Goal: Task Accomplishment & Management: Use online tool/utility

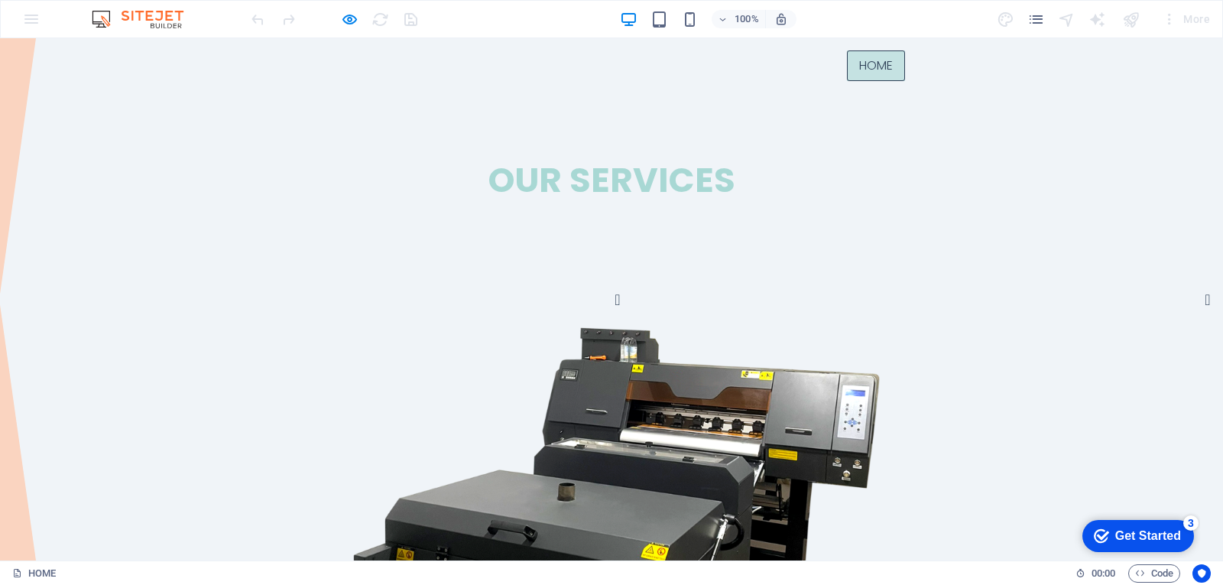
click at [665, 28] on div "100%" at bounding box center [708, 19] width 177 height 24
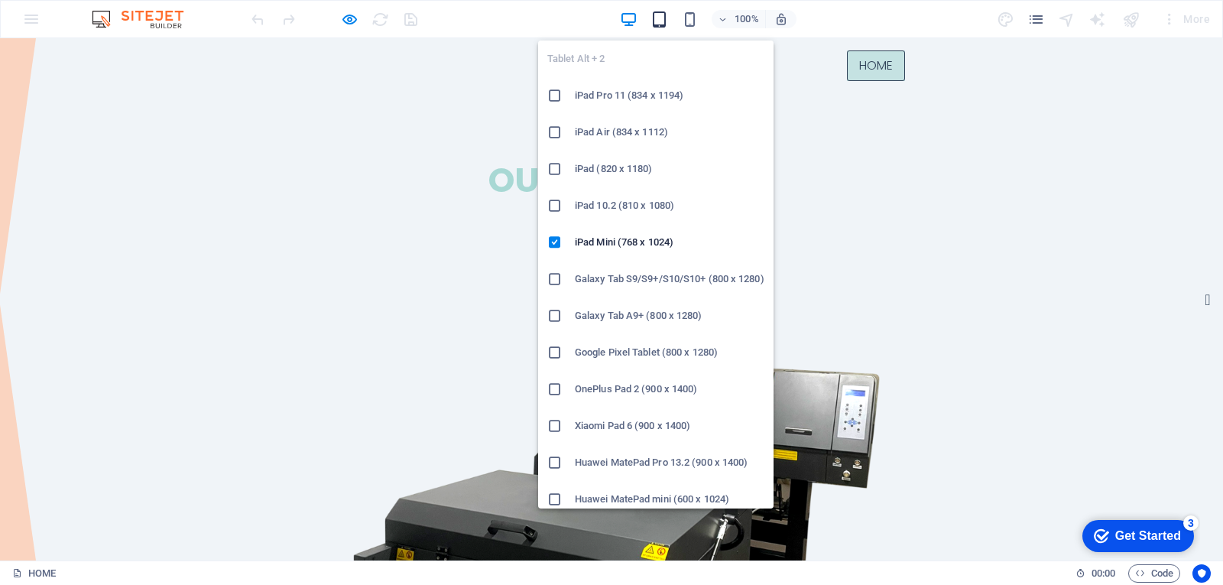
click at [662, 22] on icon "button" at bounding box center [660, 20] width 18 height 18
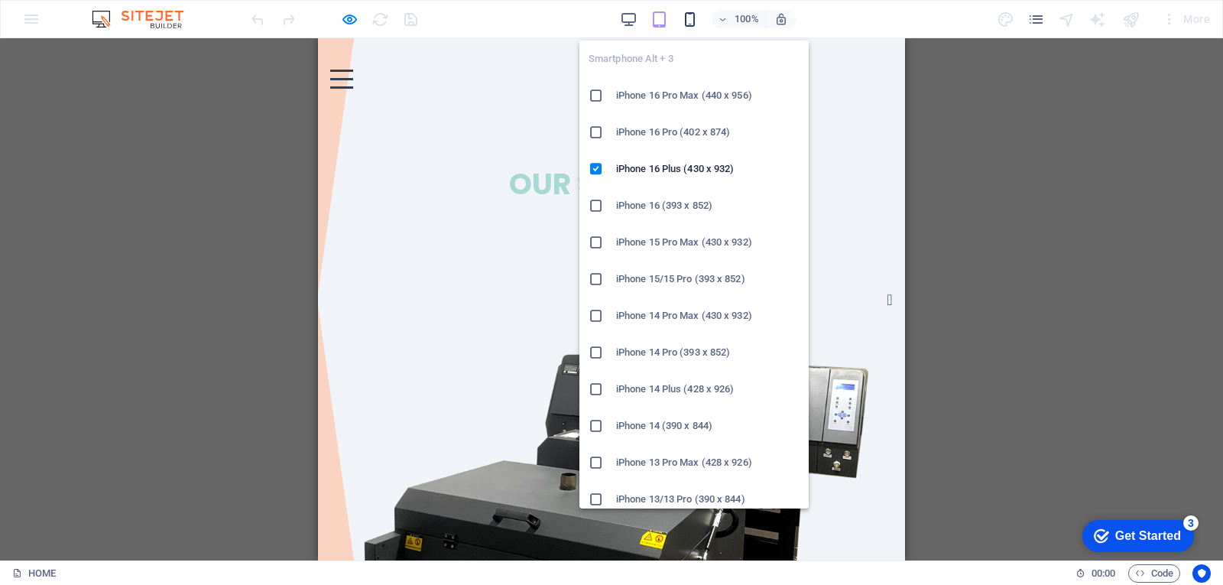
click at [694, 24] on icon "button" at bounding box center [690, 20] width 18 height 18
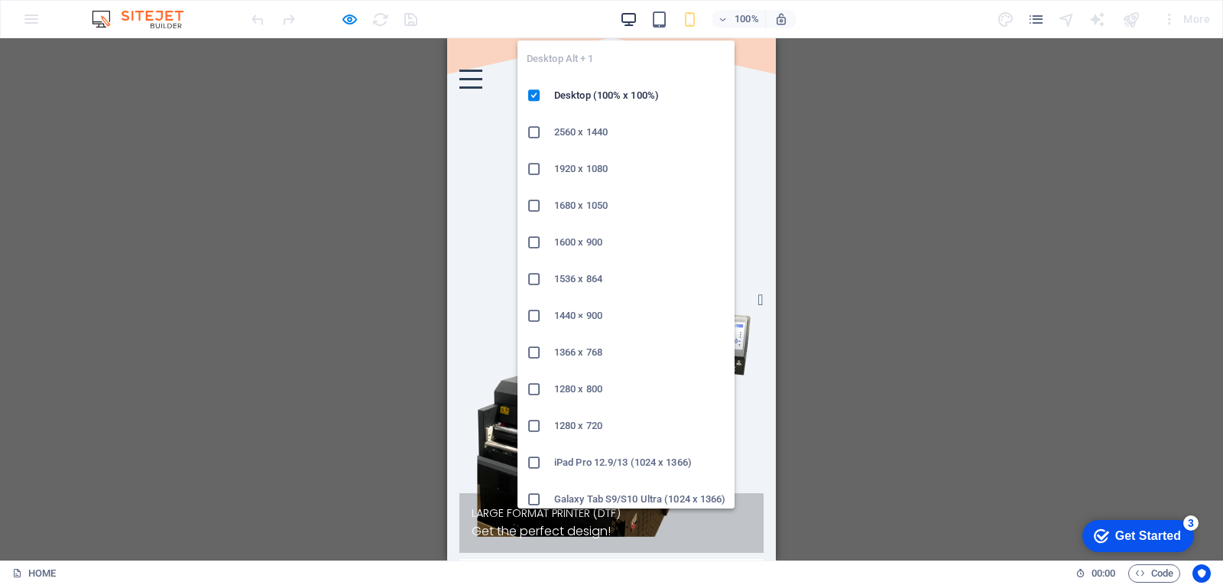
click at [628, 26] on icon "button" at bounding box center [629, 20] width 18 height 18
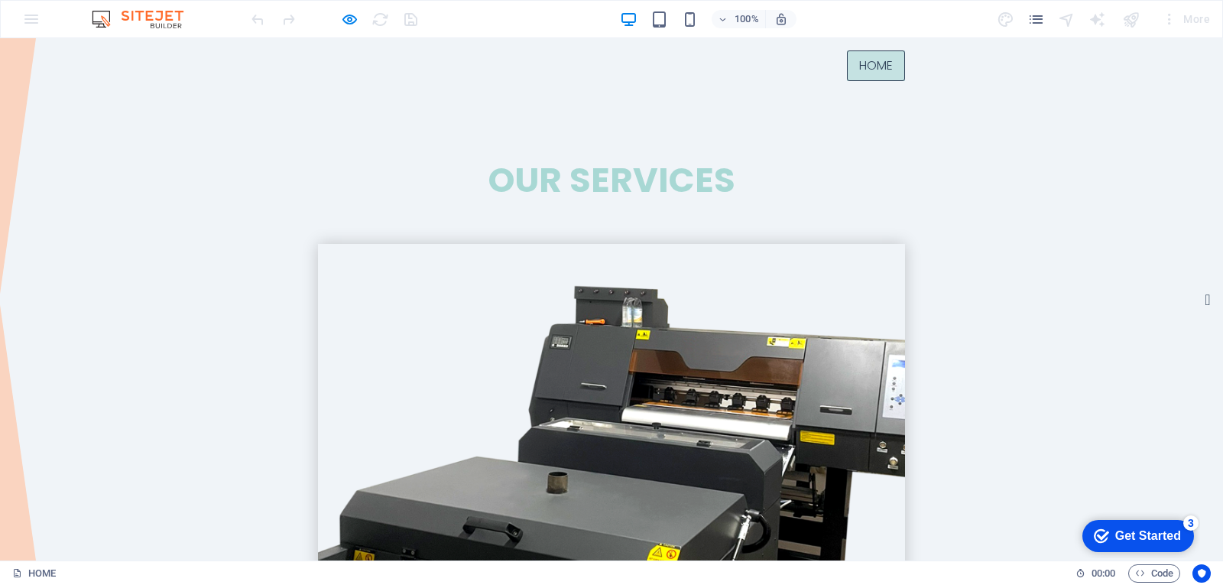
click at [382, 322] on img at bounding box center [611, 537] width 705 height 705
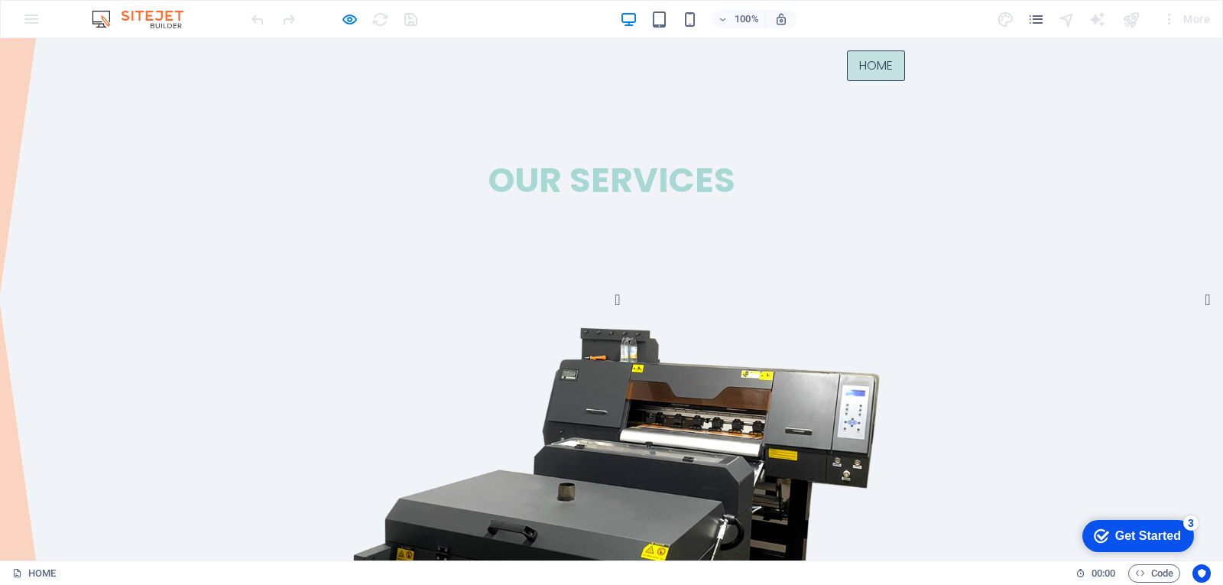
click at [865, 72] on link "HOME" at bounding box center [876, 65] width 58 height 31
click at [21, 18] on div "100% More" at bounding box center [612, 19] width 1222 height 37
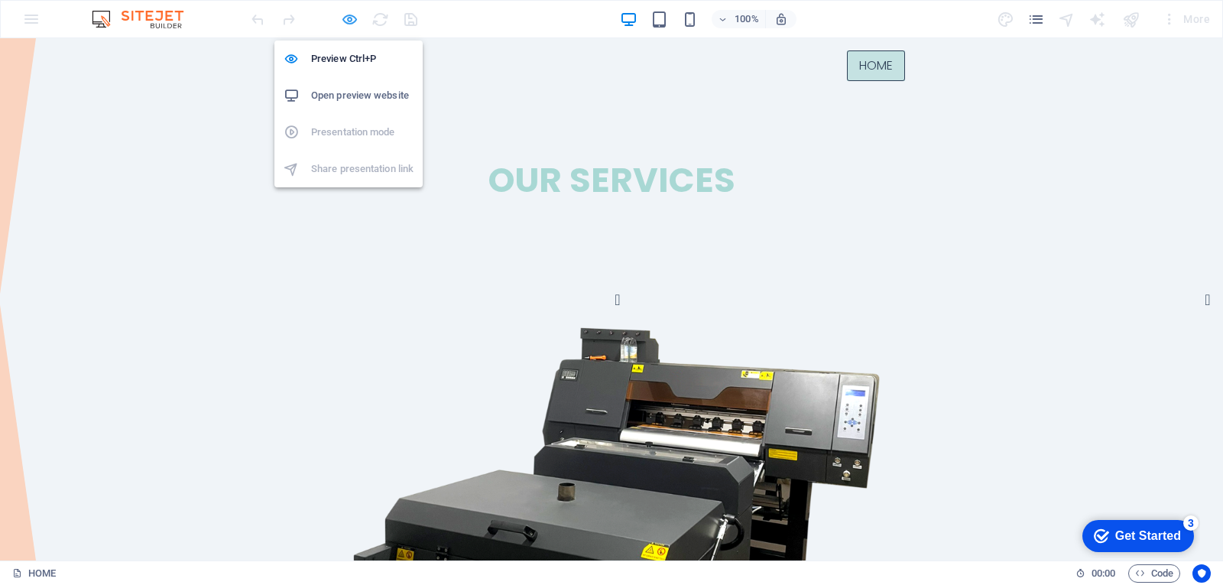
click at [351, 17] on icon "button" at bounding box center [350, 20] width 18 height 18
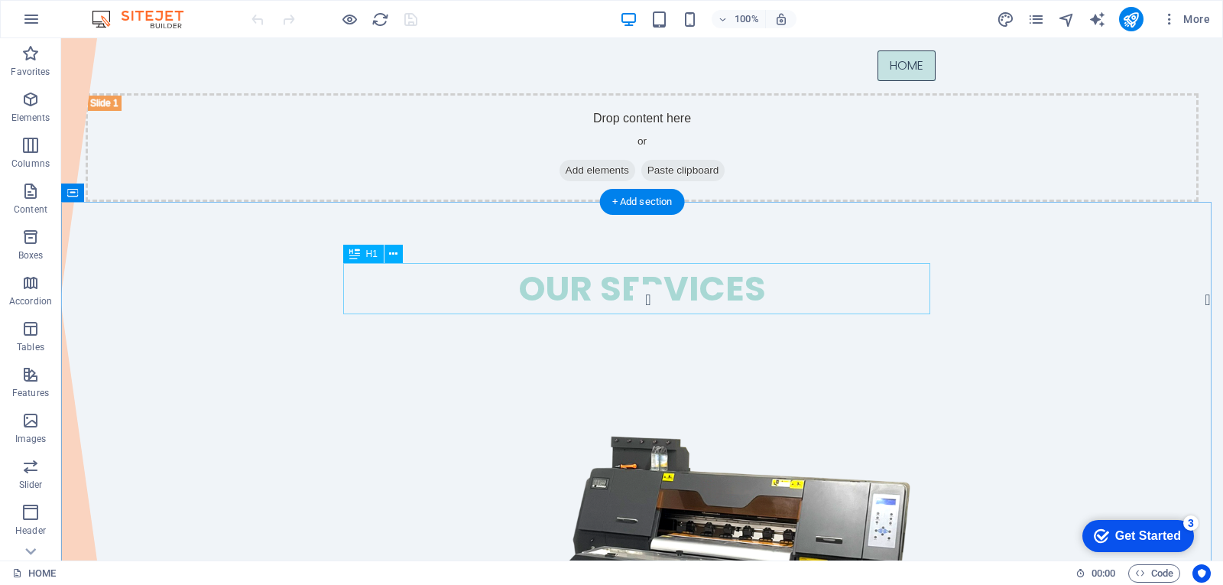
click at [768, 287] on div "OUR services" at bounding box center [642, 288] width 587 height 51
click at [544, 287] on div "OUR services" at bounding box center [642, 288] width 587 height 51
click at [573, 290] on div "OUR services" at bounding box center [642, 288] width 587 height 51
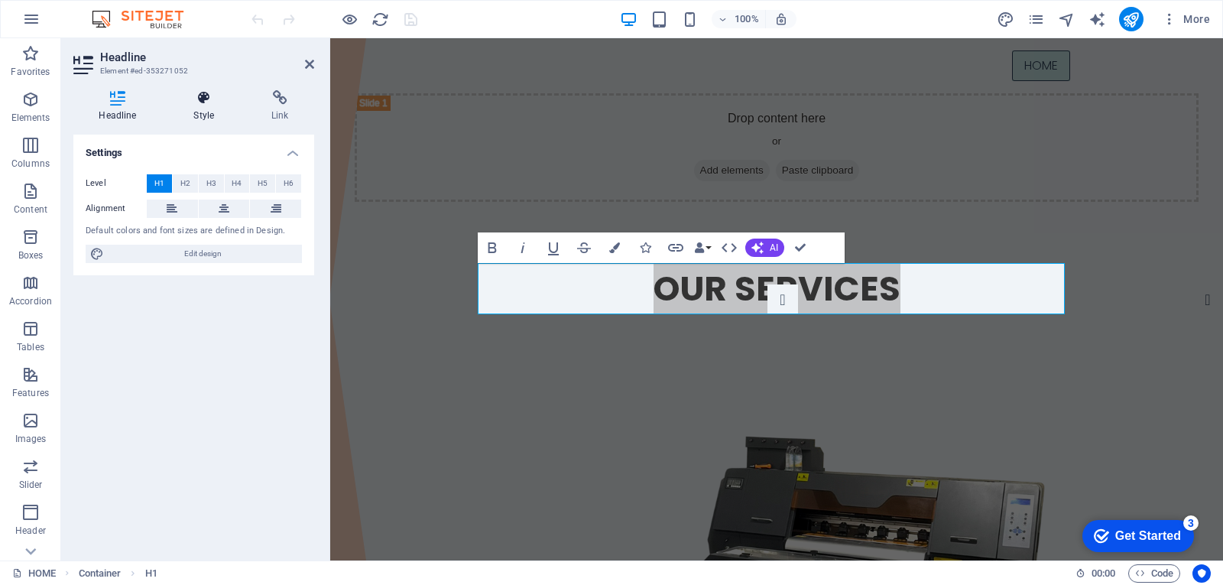
click at [200, 102] on icon at bounding box center [204, 97] width 72 height 15
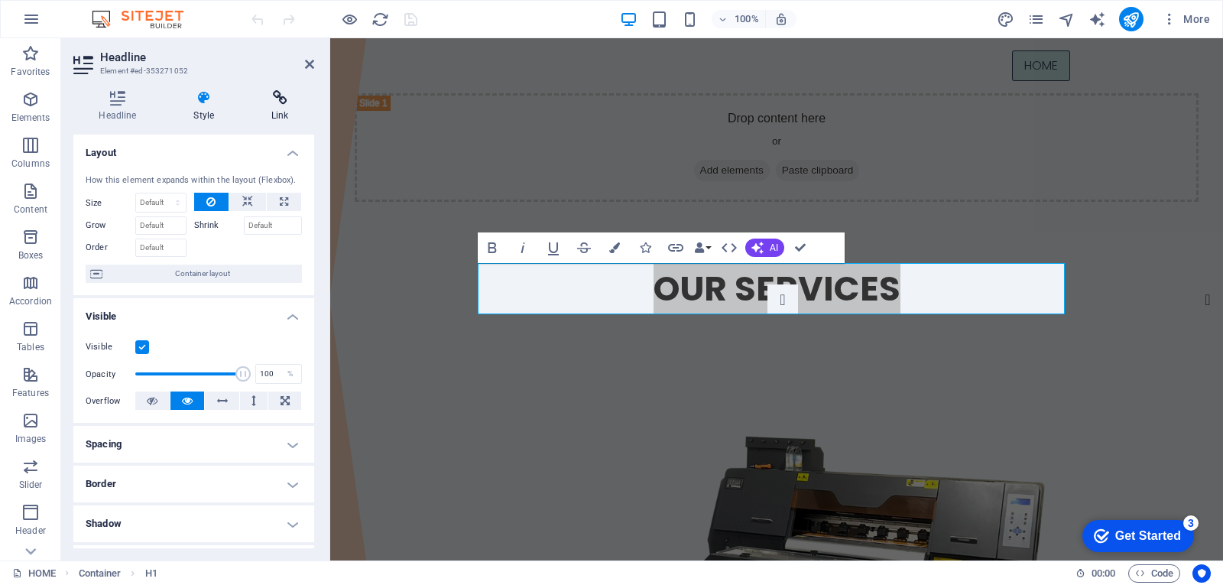
click at [281, 106] on h4 "Link" at bounding box center [280, 106] width 68 height 32
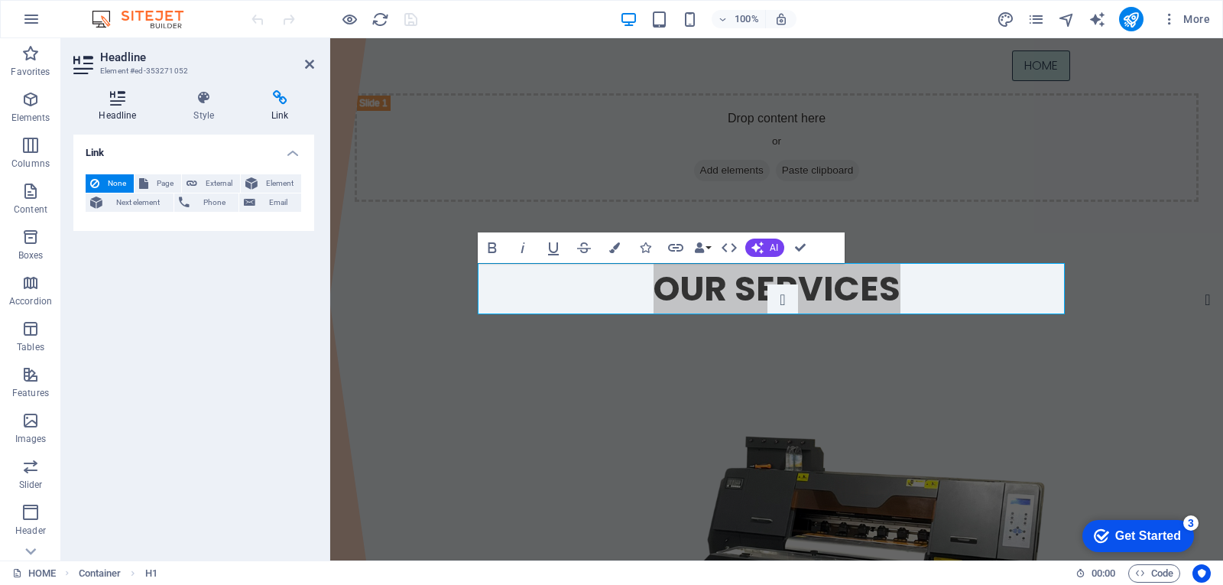
click at [110, 108] on h4 "Headline" at bounding box center [120, 106] width 95 height 32
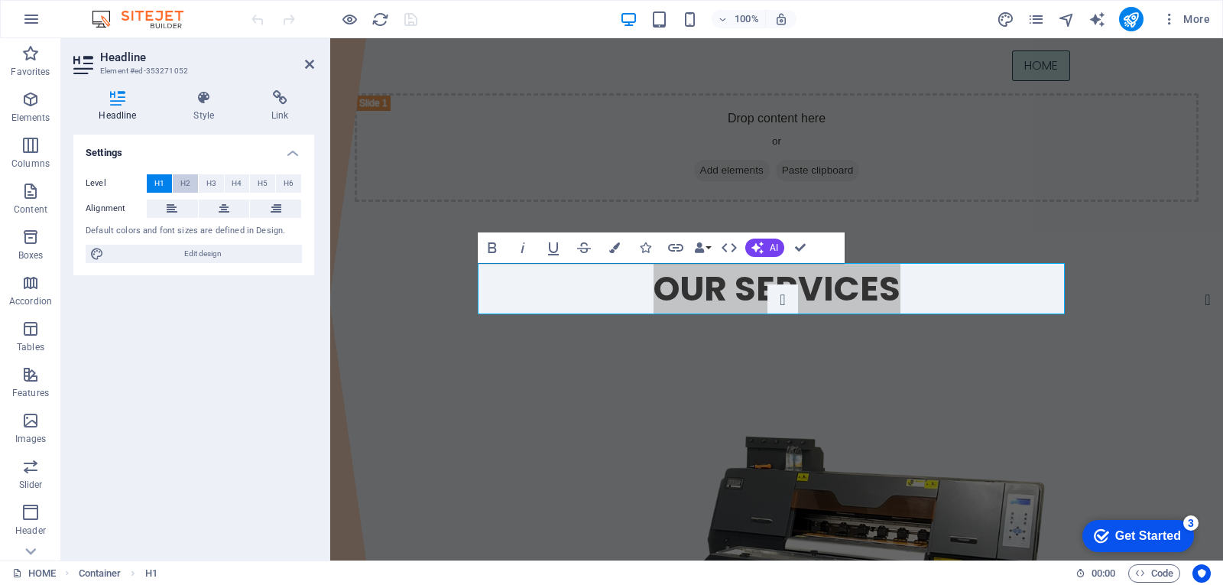
click at [187, 184] on span "H2" at bounding box center [185, 183] width 10 height 18
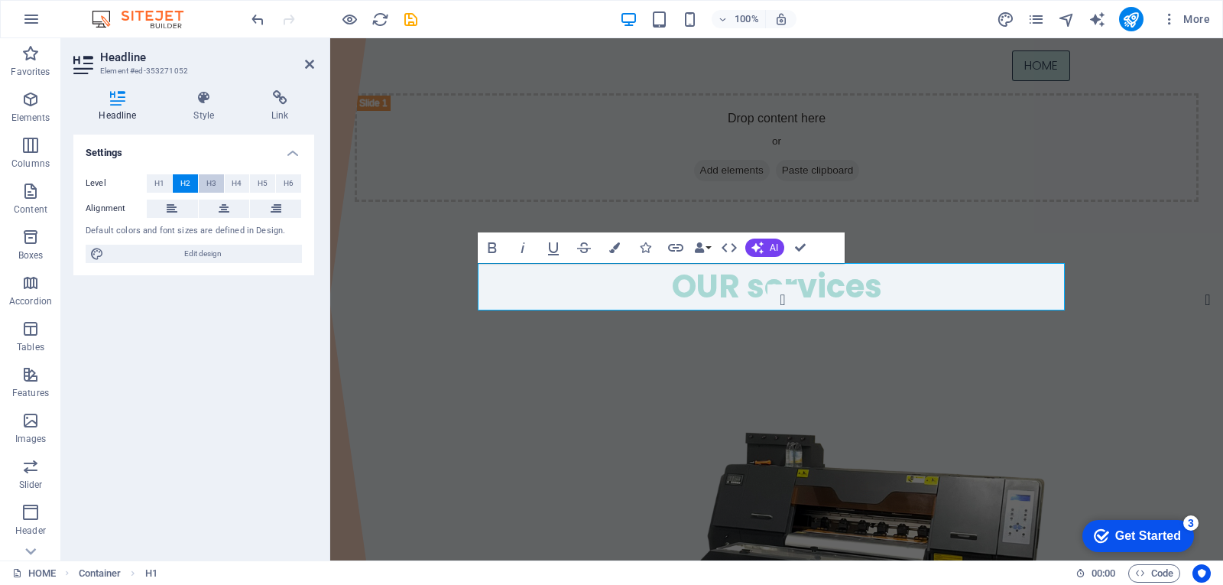
click at [211, 191] on span "H3" at bounding box center [211, 183] width 10 height 18
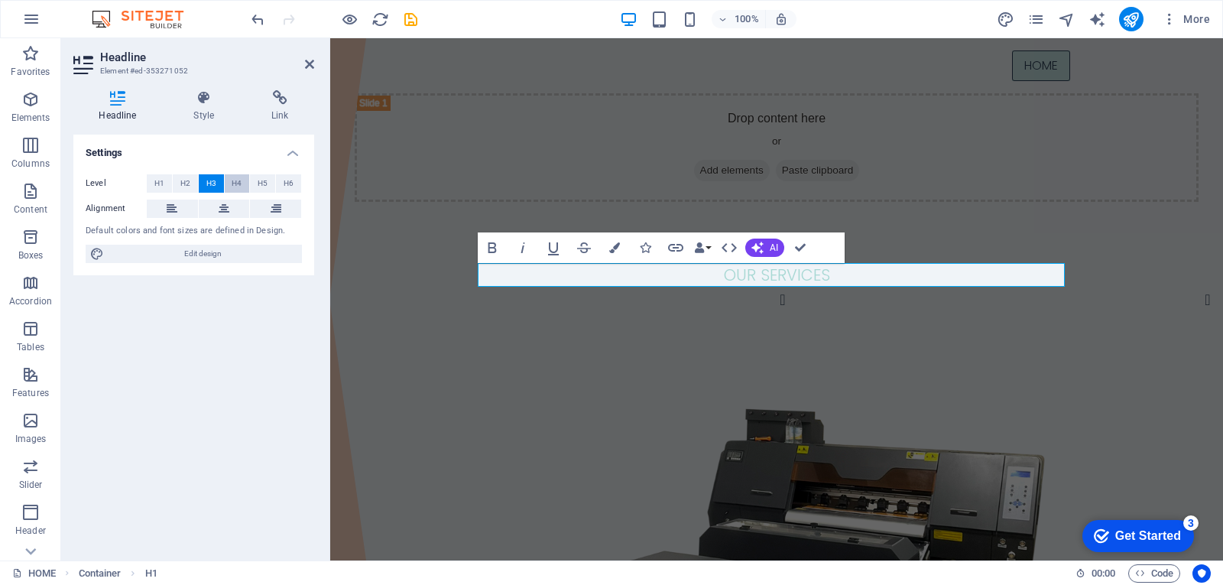
click at [235, 187] on span "H4" at bounding box center [237, 183] width 10 height 18
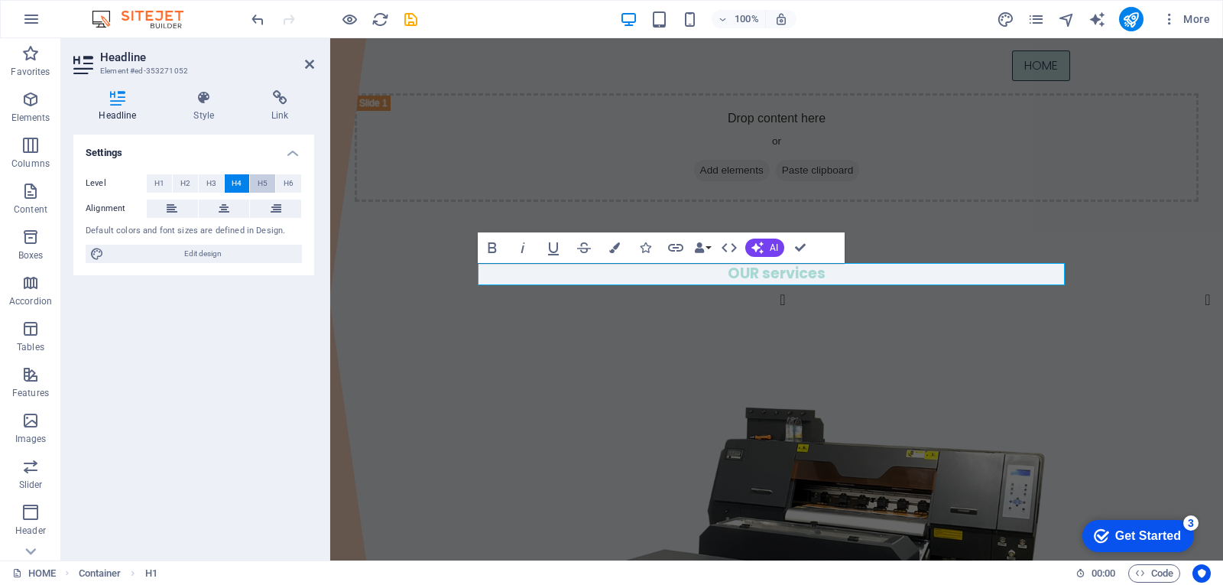
click at [270, 187] on button "H5" at bounding box center [262, 183] width 25 height 18
click at [287, 187] on span "H6" at bounding box center [289, 183] width 10 height 18
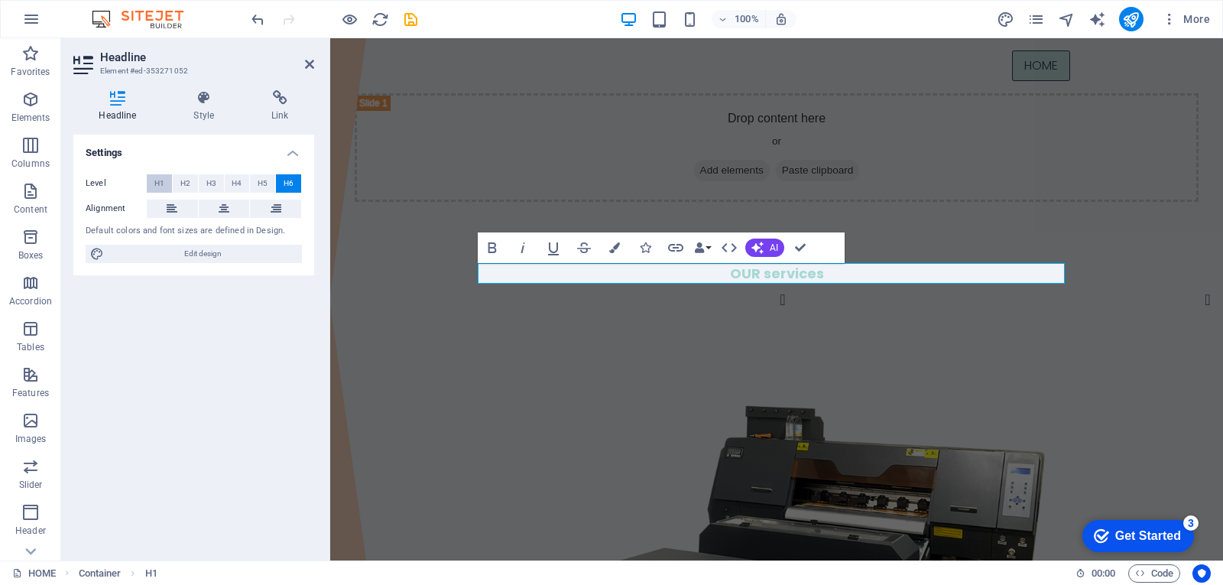
click at [157, 183] on span "H1" at bounding box center [159, 183] width 10 height 18
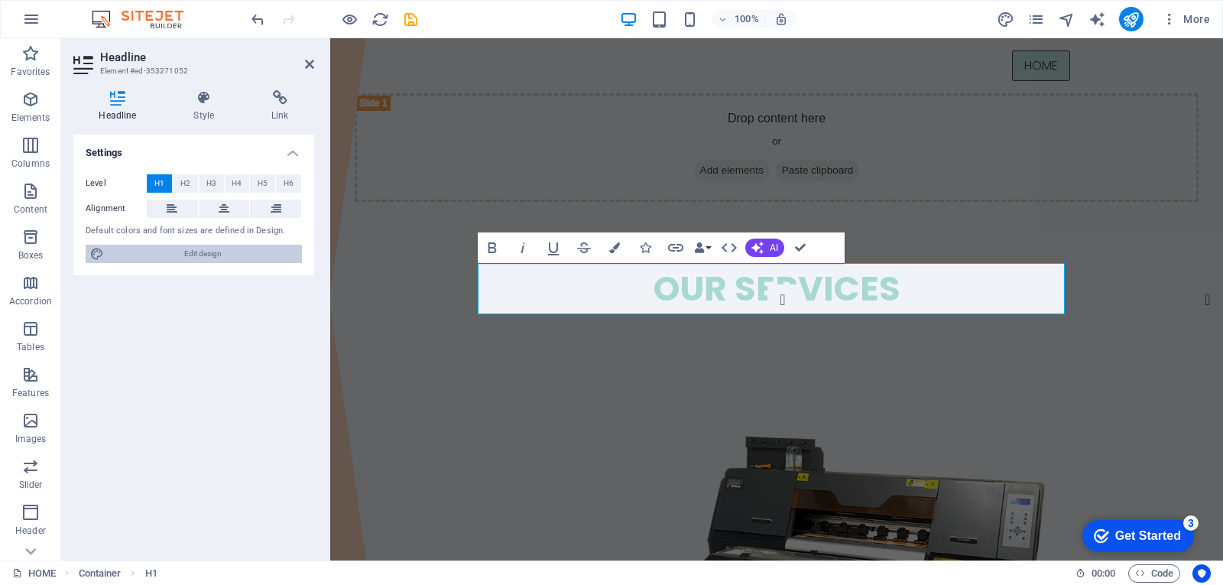
drag, startPoint x: 190, startPoint y: 255, endPoint x: 120, endPoint y: 258, distance: 69.6
click at [190, 255] on span "Edit design" at bounding box center [203, 254] width 189 height 18
select select "px"
select select "300"
select select "px"
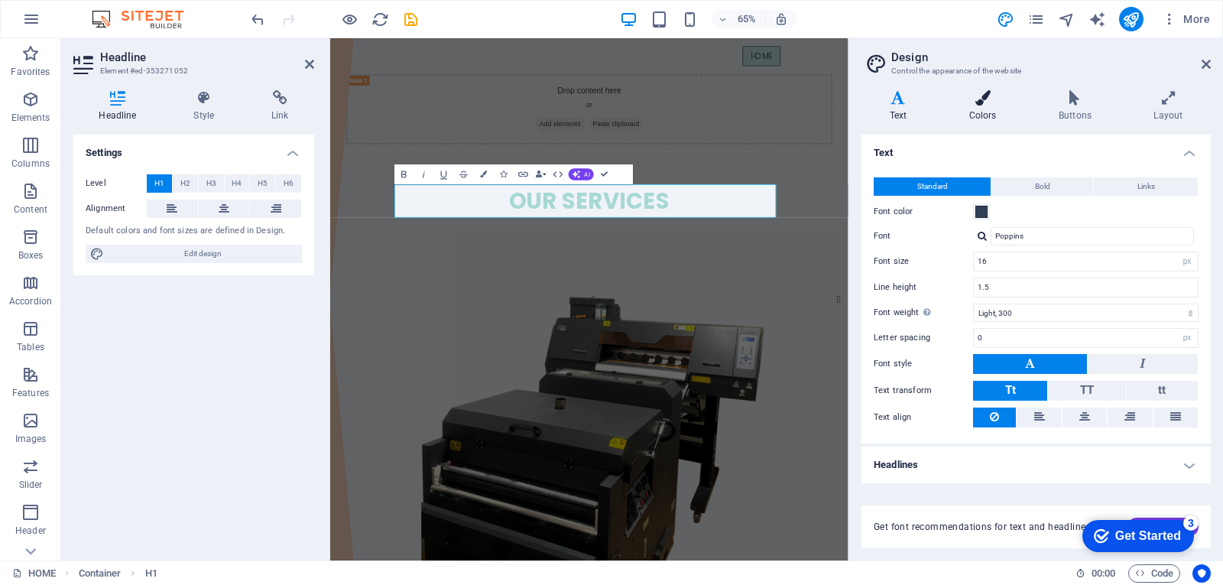
click at [993, 102] on icon at bounding box center [982, 97] width 83 height 15
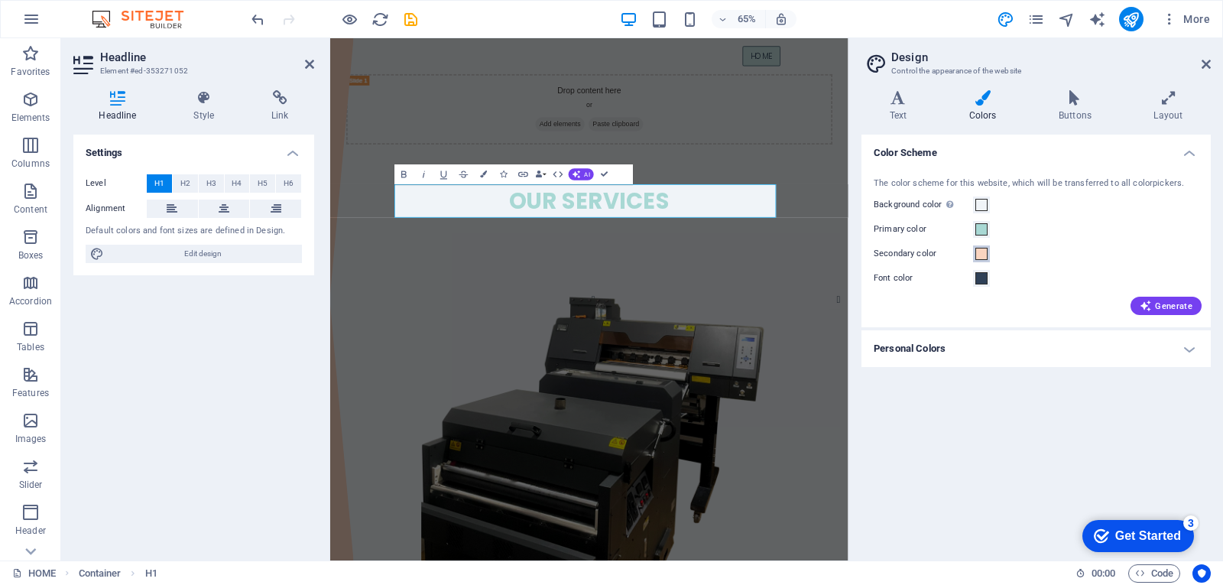
click at [984, 255] on span at bounding box center [982, 254] width 12 height 12
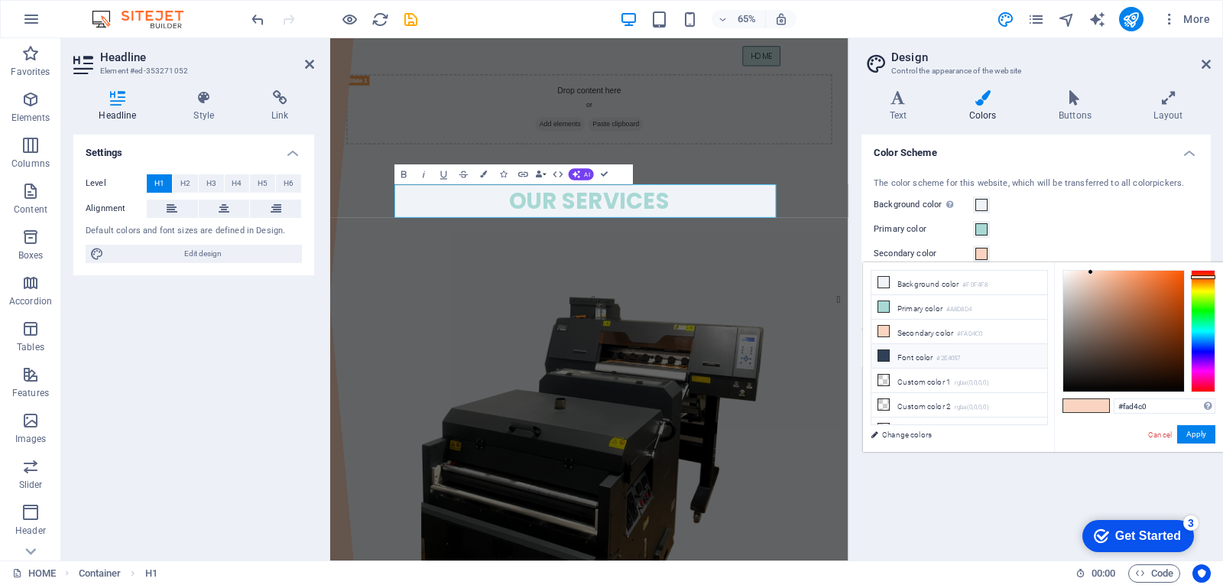
click at [908, 357] on li "Font color #2E4057" at bounding box center [960, 356] width 176 height 24
type input "#2e4057"
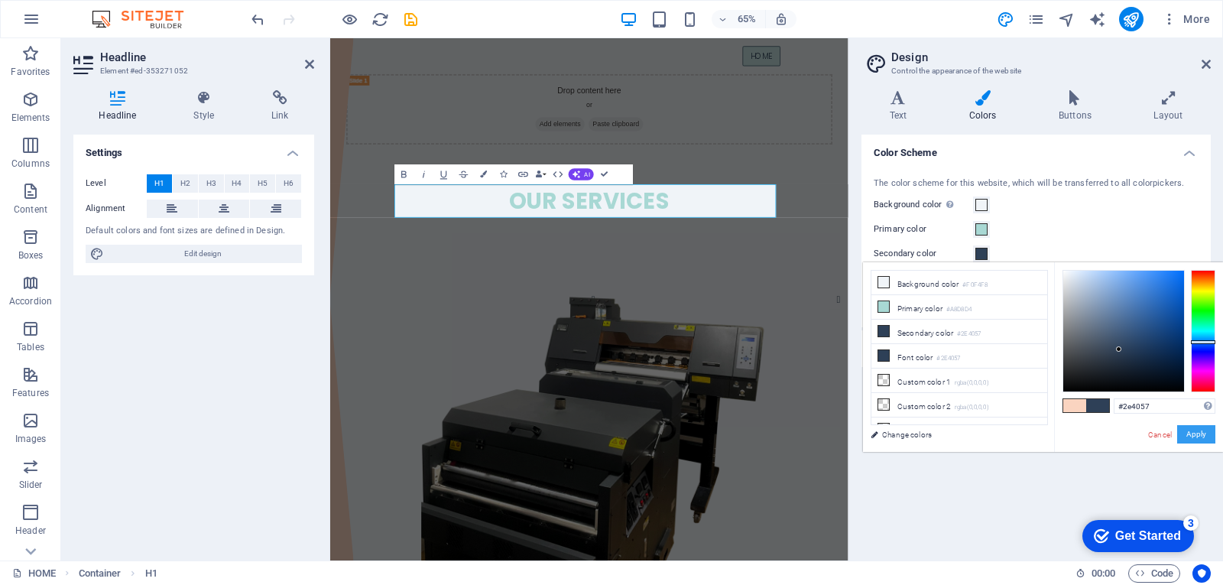
click at [1199, 439] on button "Apply" at bounding box center [1196, 434] width 38 height 18
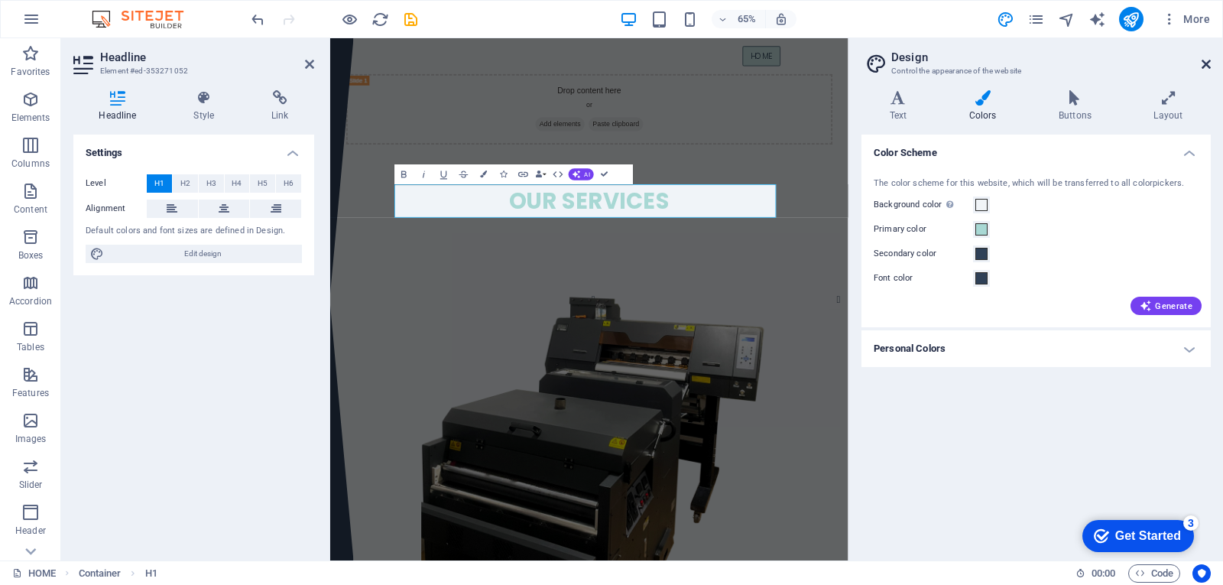
click at [1204, 62] on icon at bounding box center [1206, 64] width 9 height 12
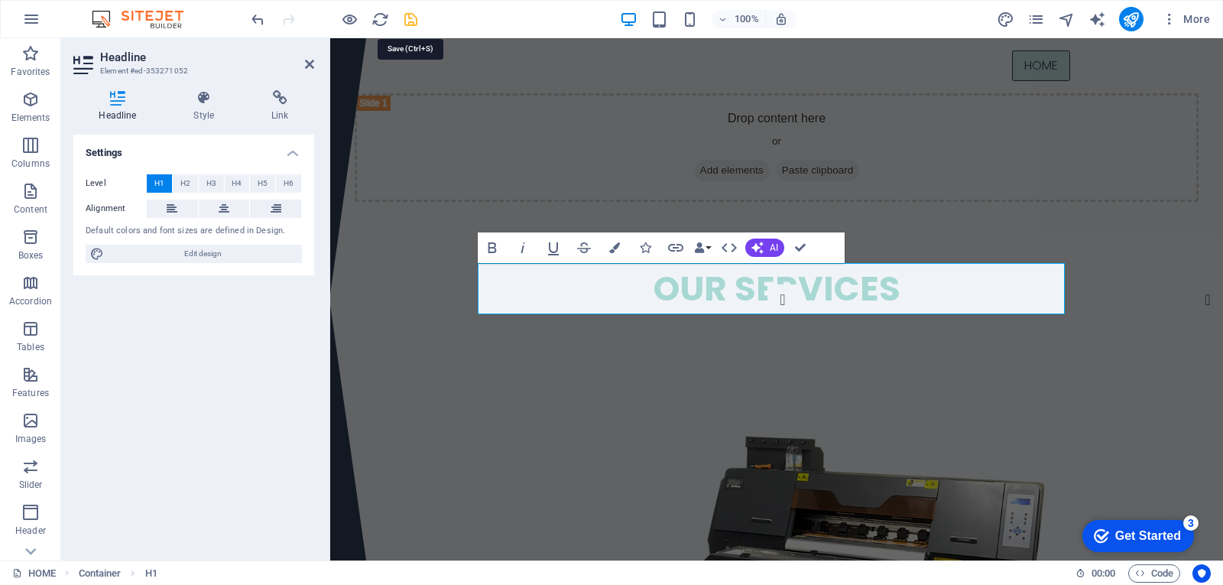
click at [410, 21] on icon "save" at bounding box center [411, 20] width 18 height 18
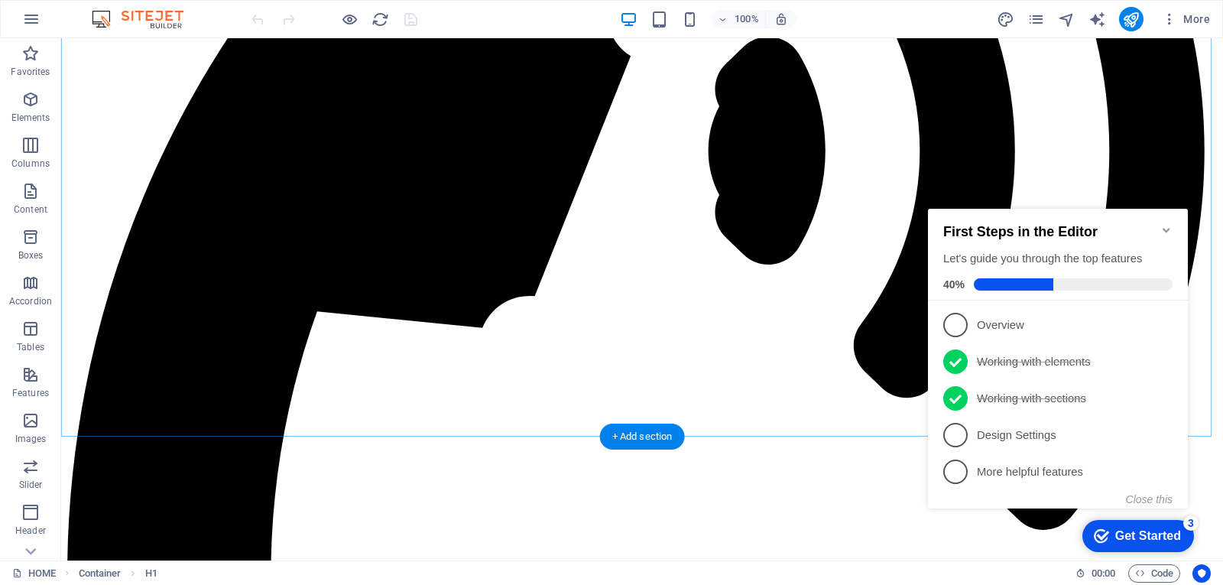
scroll to position [306, 0]
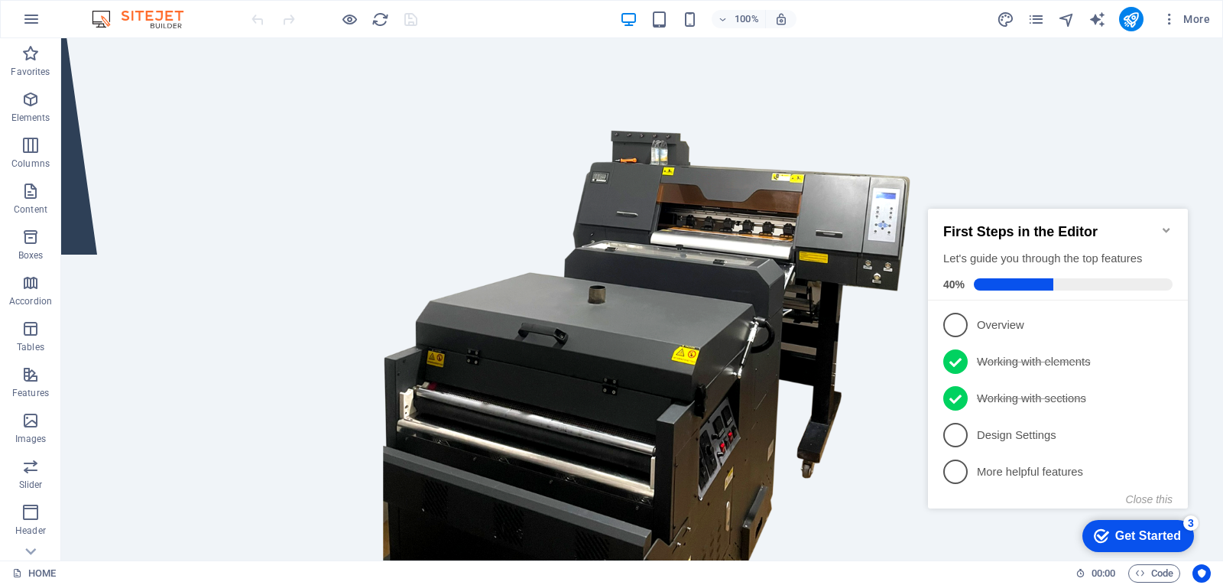
click at [1169, 226] on icon "Minimize checklist" at bounding box center [1167, 230] width 12 height 12
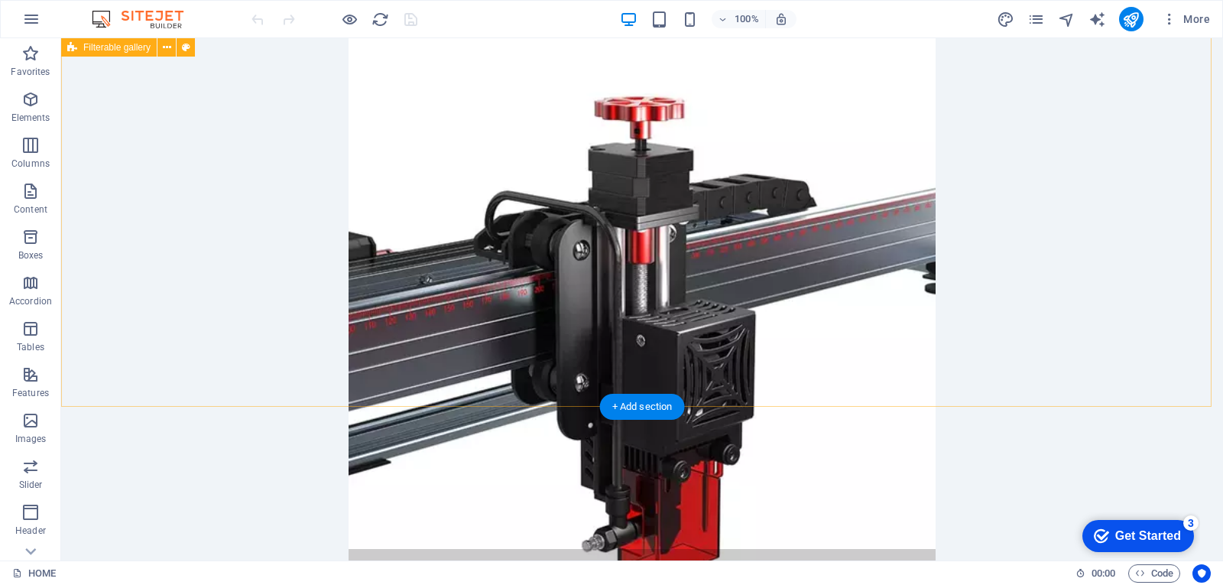
scroll to position [1195, 0]
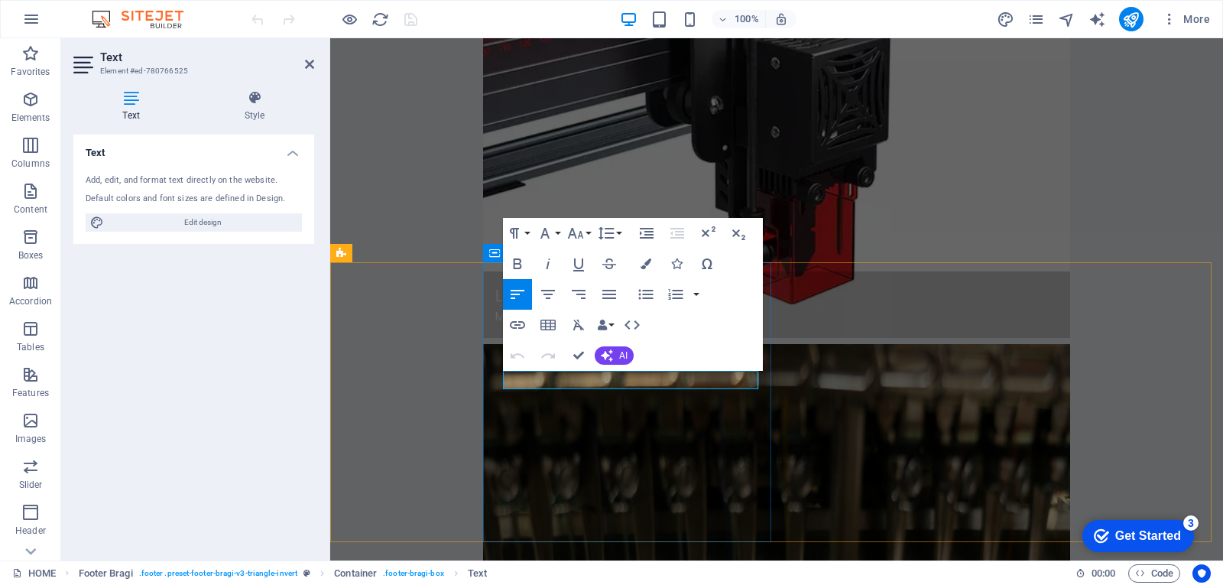
click at [269, 414] on div "Text Add, edit, and format text directly on the website. Default colors and fon…" at bounding box center [193, 342] width 241 height 414
drag, startPoint x: 191, startPoint y: 343, endPoint x: 189, endPoint y: 333, distance: 10.2
click at [190, 334] on div "Text Add, edit, and format text directly on the website. Default colors and fon…" at bounding box center [193, 342] width 241 height 414
click at [189, 333] on div "Text Add, edit, and format text directly on the website. Default colors and fon…" at bounding box center [193, 342] width 241 height 414
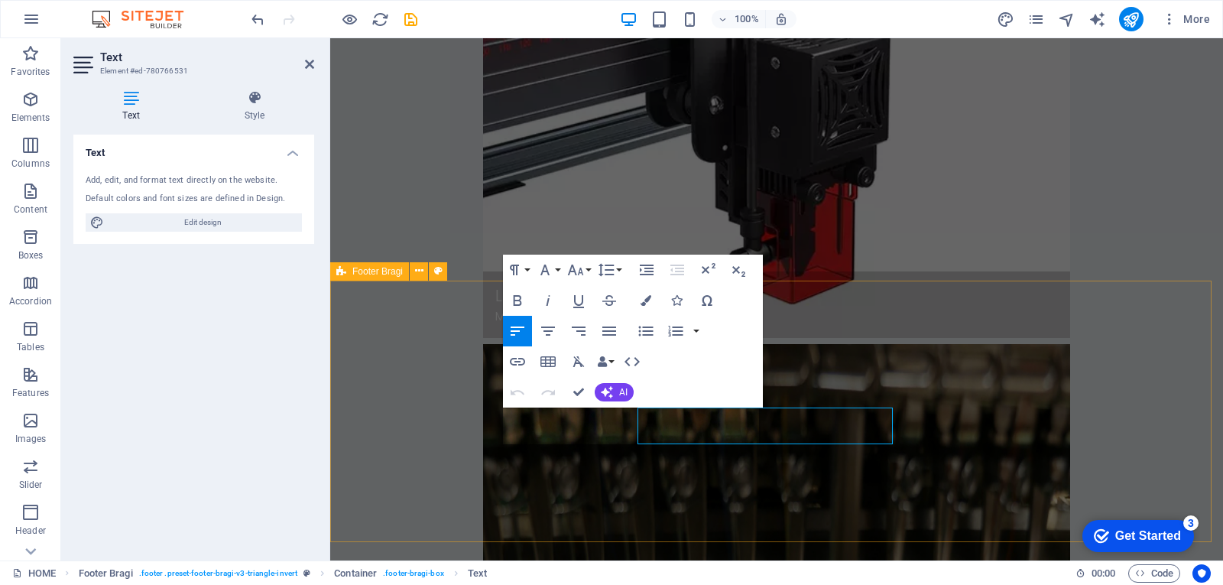
scroll to position [1177, 0]
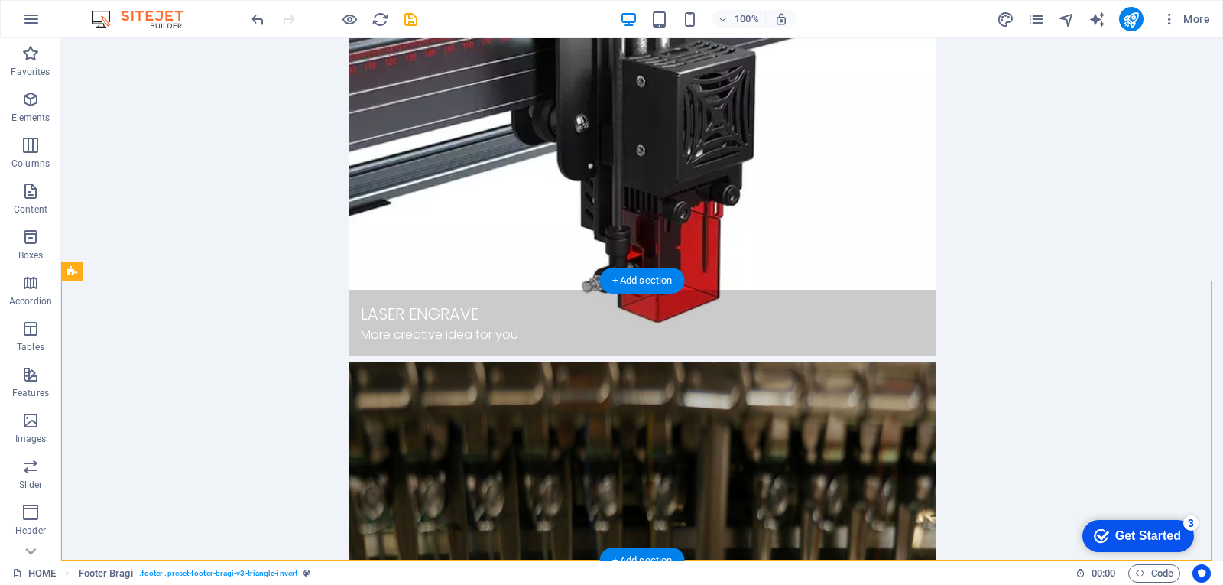
select select "px"
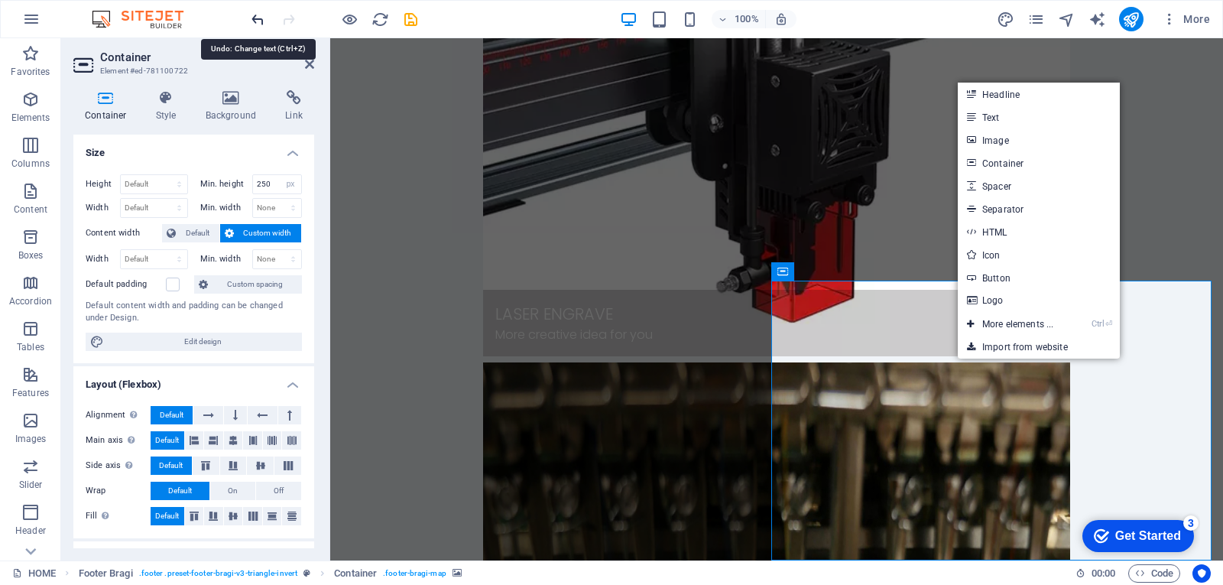
click at [255, 24] on icon "undo" at bounding box center [258, 20] width 18 height 18
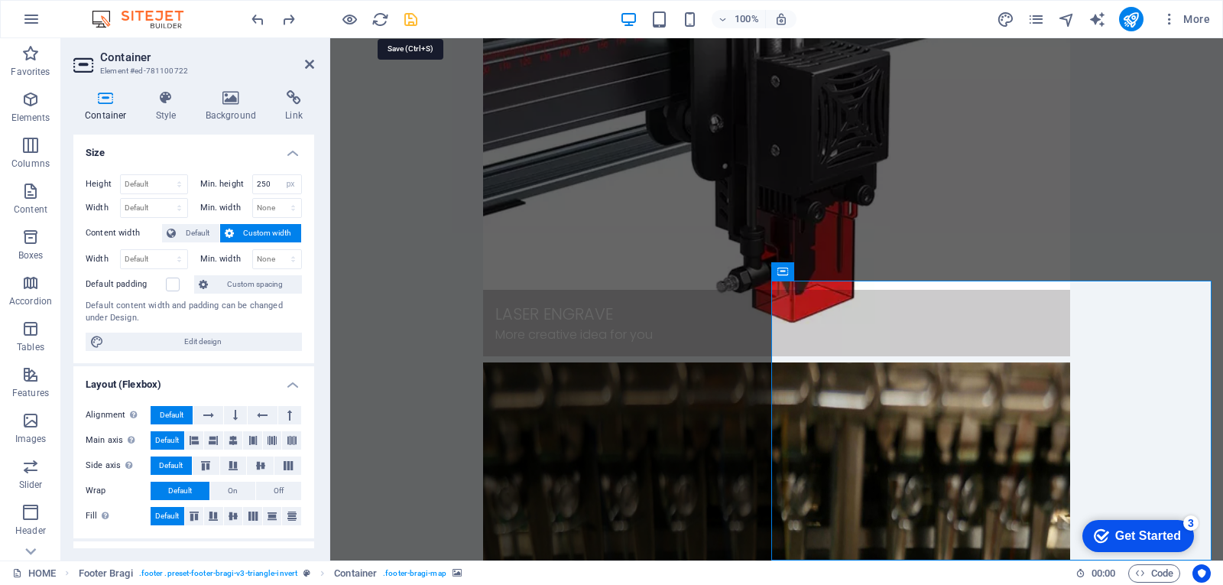
click at [407, 21] on icon "save" at bounding box center [411, 20] width 18 height 18
